Goal: Information Seeking & Learning: Find specific fact

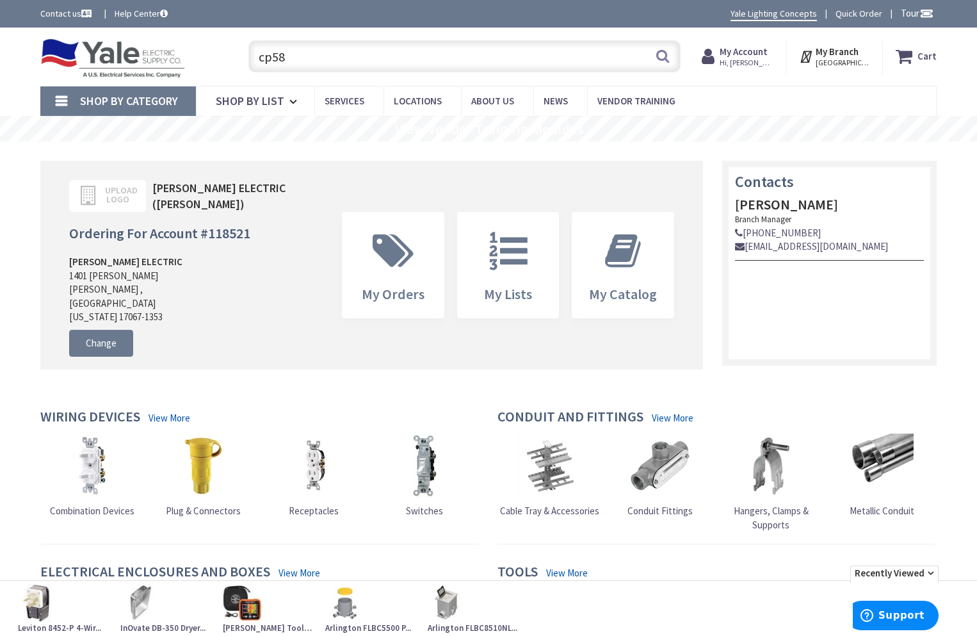
click at [319, 60] on input "cp58" at bounding box center [464, 56] width 432 height 32
type input "c"
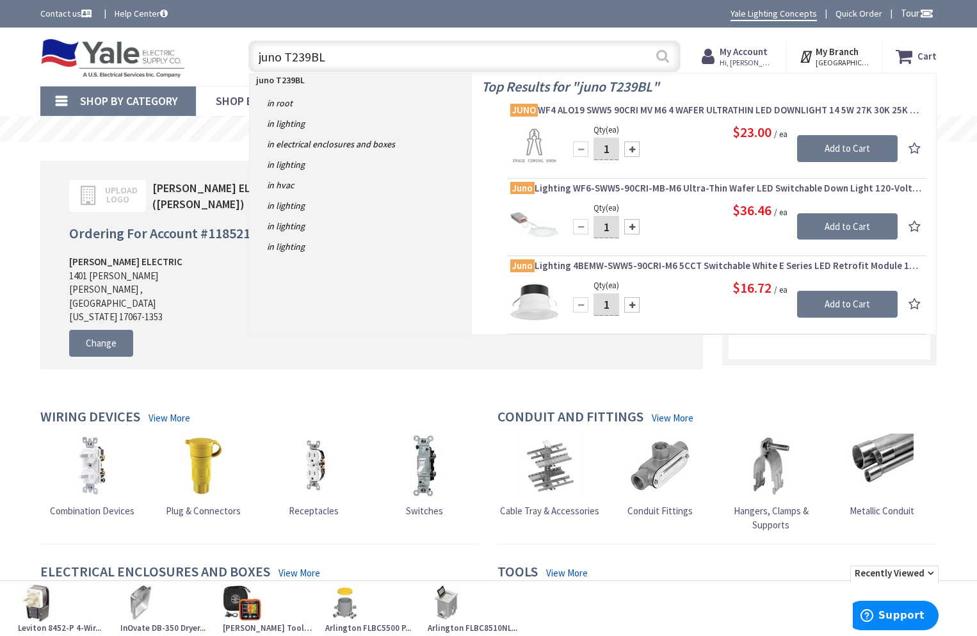
type input "juno T239BL"
click at [666, 60] on button "Search" at bounding box center [662, 56] width 17 height 29
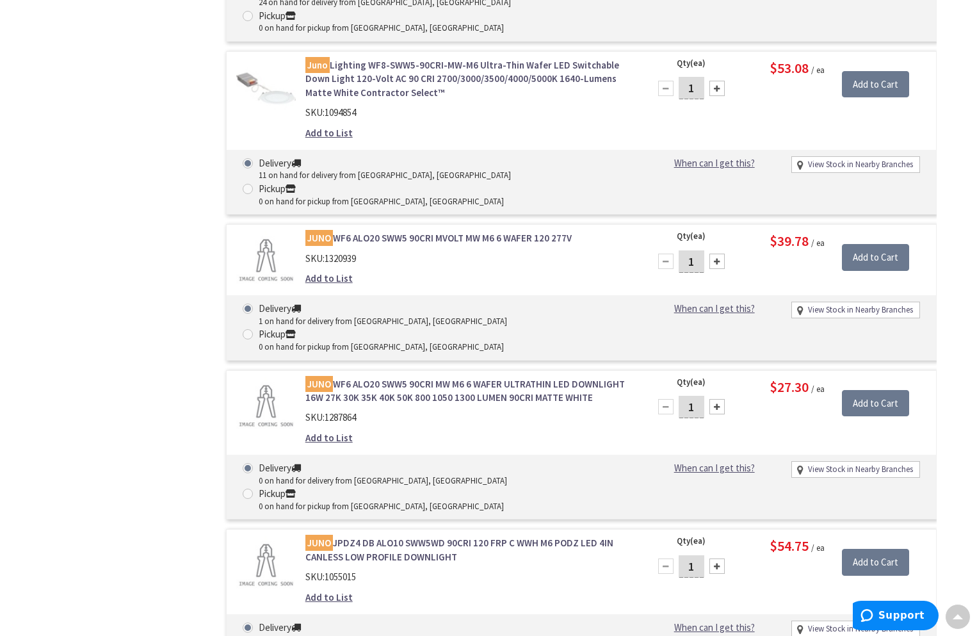
scroll to position [624, 0]
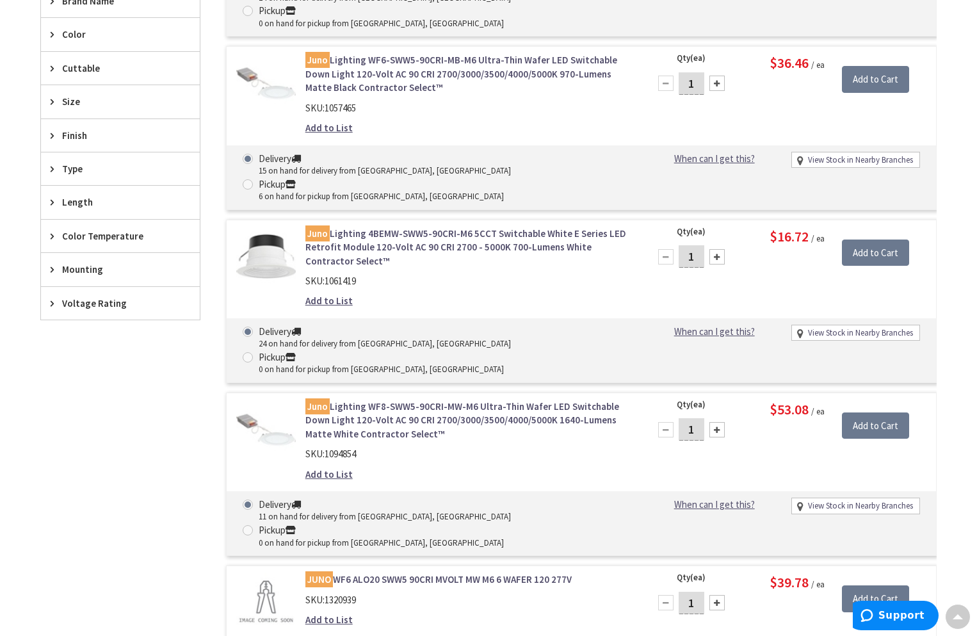
type input "[GEOGRAPHIC_DATA], [GEOGRAPHIC_DATA]"
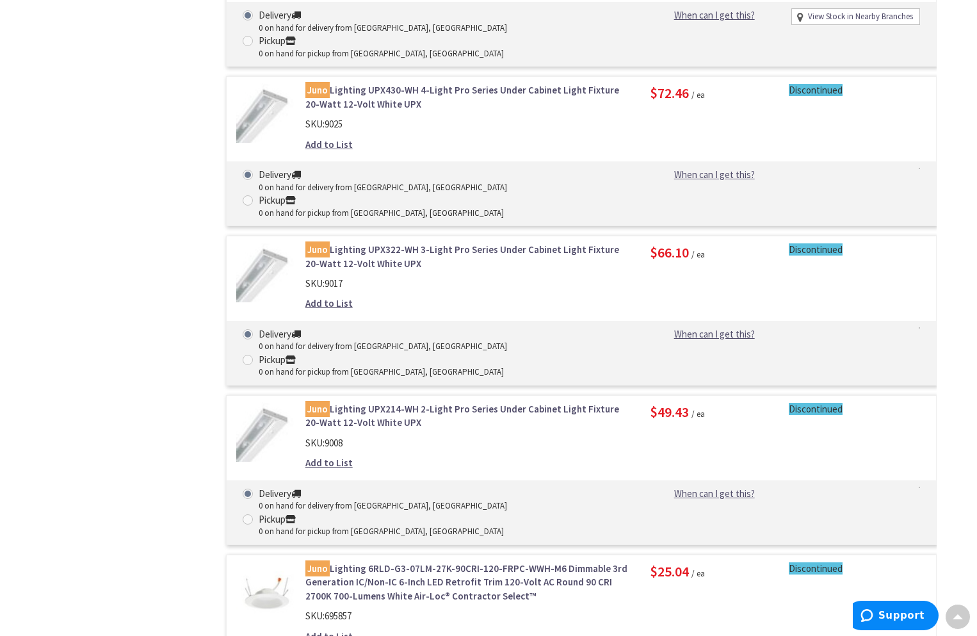
scroll to position [3690, 0]
